Goal: Check status: Check status

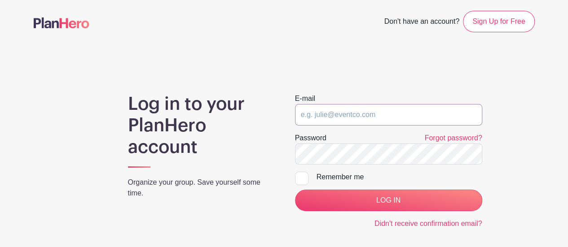
type input "[PERSON_NAME][EMAIL_ADDRESS][DOMAIN_NAME]"
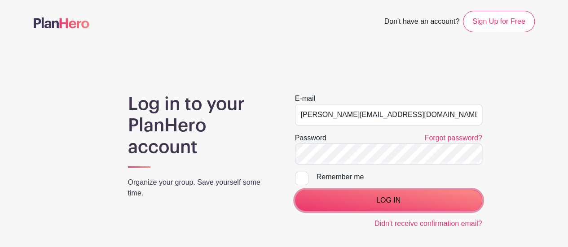
click at [397, 201] on input "LOG IN" at bounding box center [388, 201] width 187 height 22
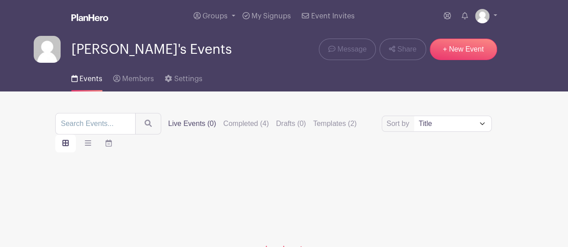
click at [226, 120] on label "Completed (4)" at bounding box center [245, 123] width 45 height 11
click at [0, 0] on input "Completed (4)" at bounding box center [0, 0] width 0 height 0
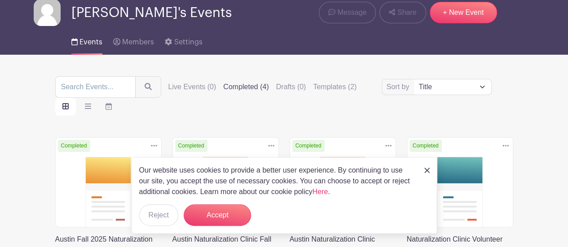
scroll to position [90, 0]
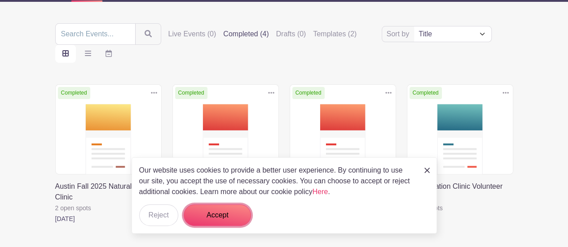
click at [200, 217] on button "Accept" at bounding box center [217, 216] width 67 height 22
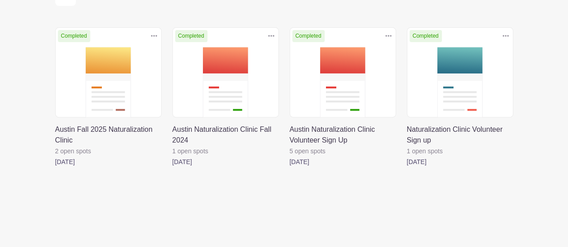
scroll to position [147, 0]
